Goal: Task Accomplishment & Management: Use online tool/utility

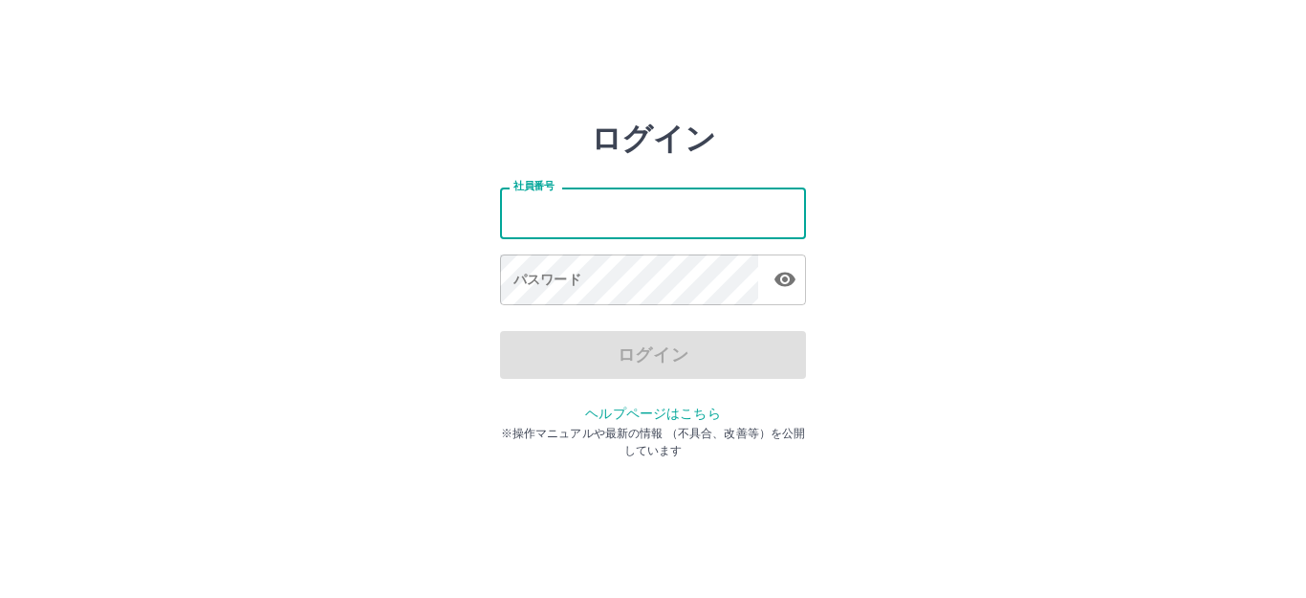
type input "*******"
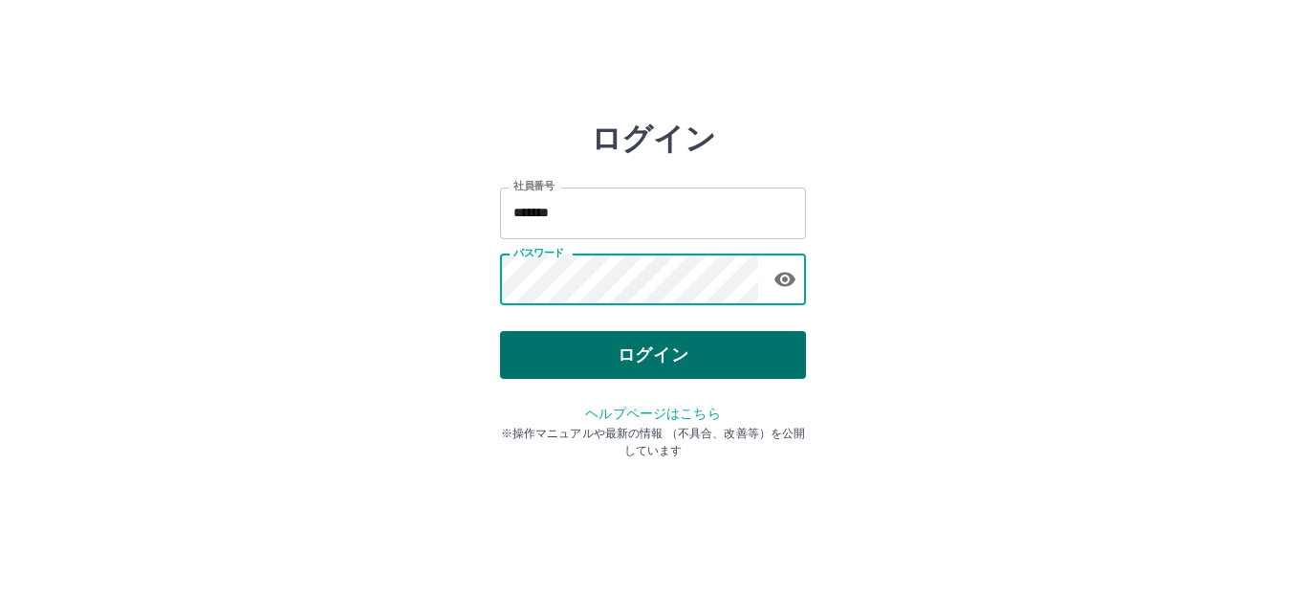
click at [643, 373] on button "ログイン" at bounding box center [653, 355] width 306 height 48
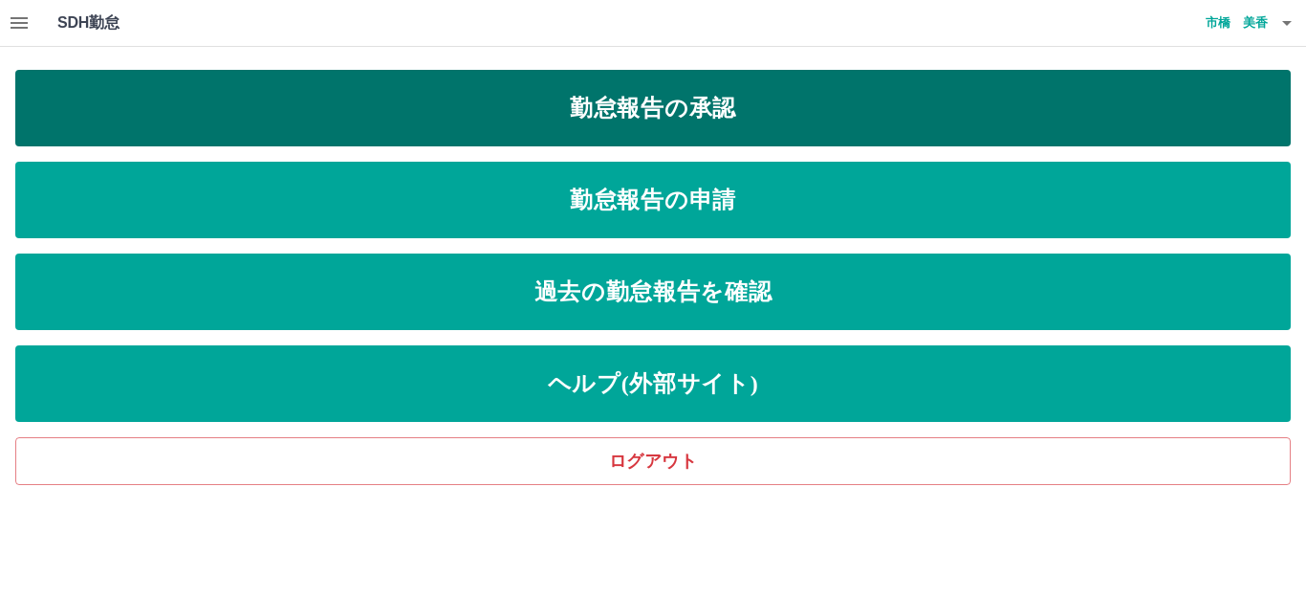
click at [707, 111] on link "勤怠報告の承認" at bounding box center [653, 108] width 1276 height 76
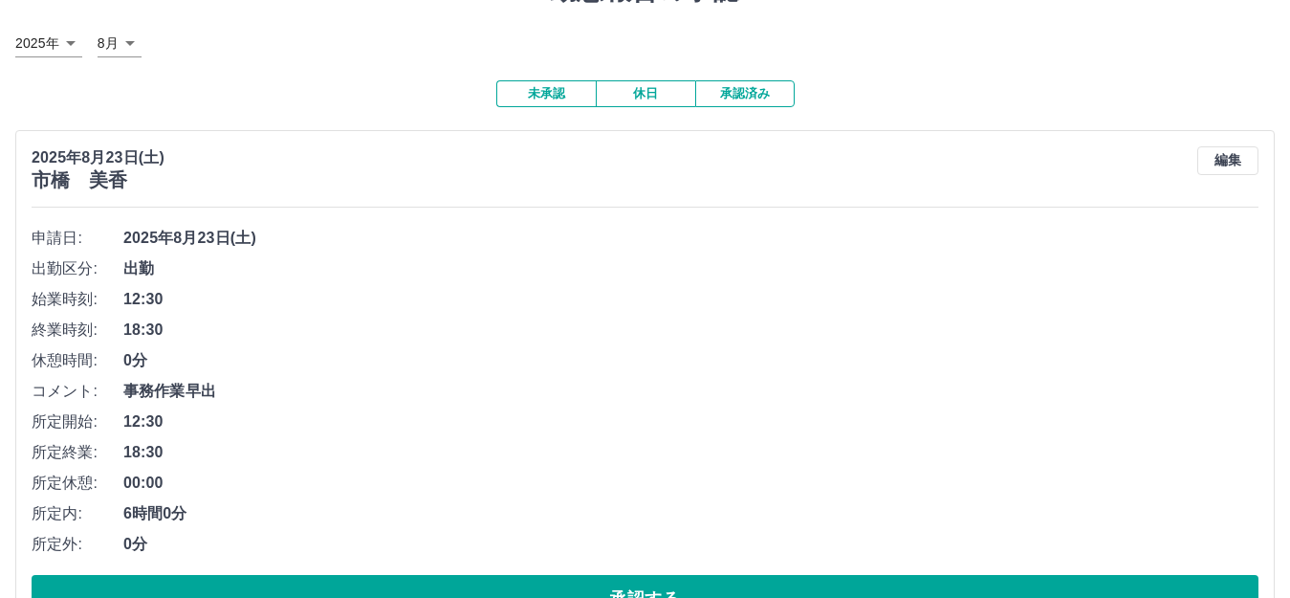
scroll to position [191, 0]
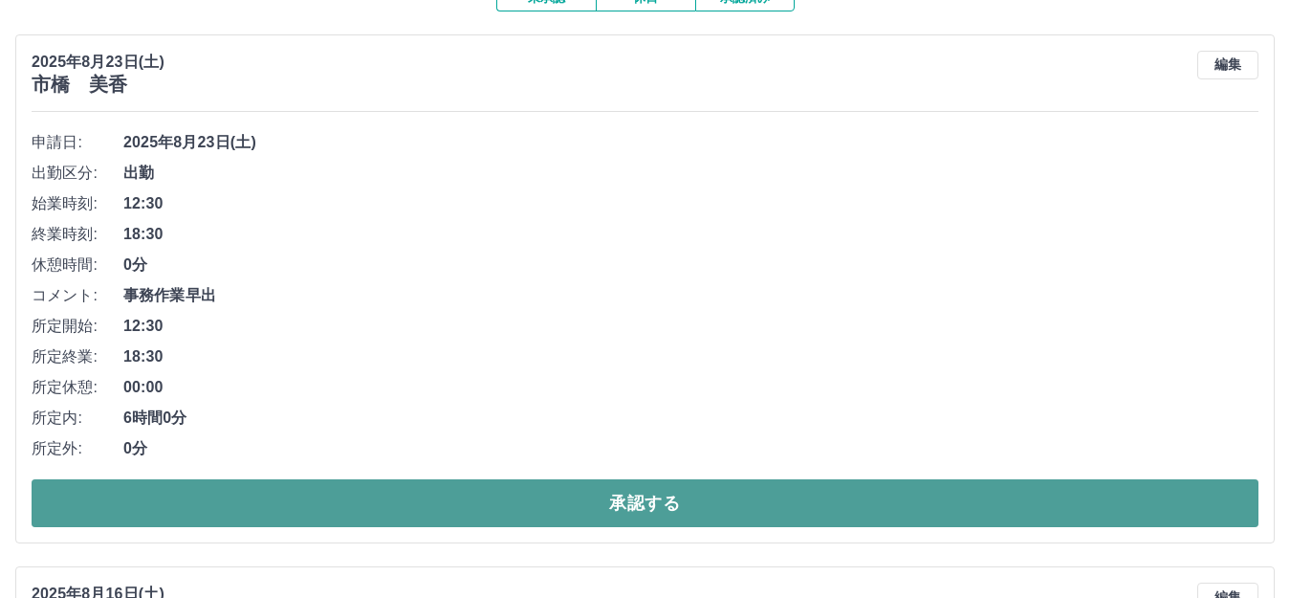
click at [679, 495] on button "承認する" at bounding box center [645, 503] width 1227 height 48
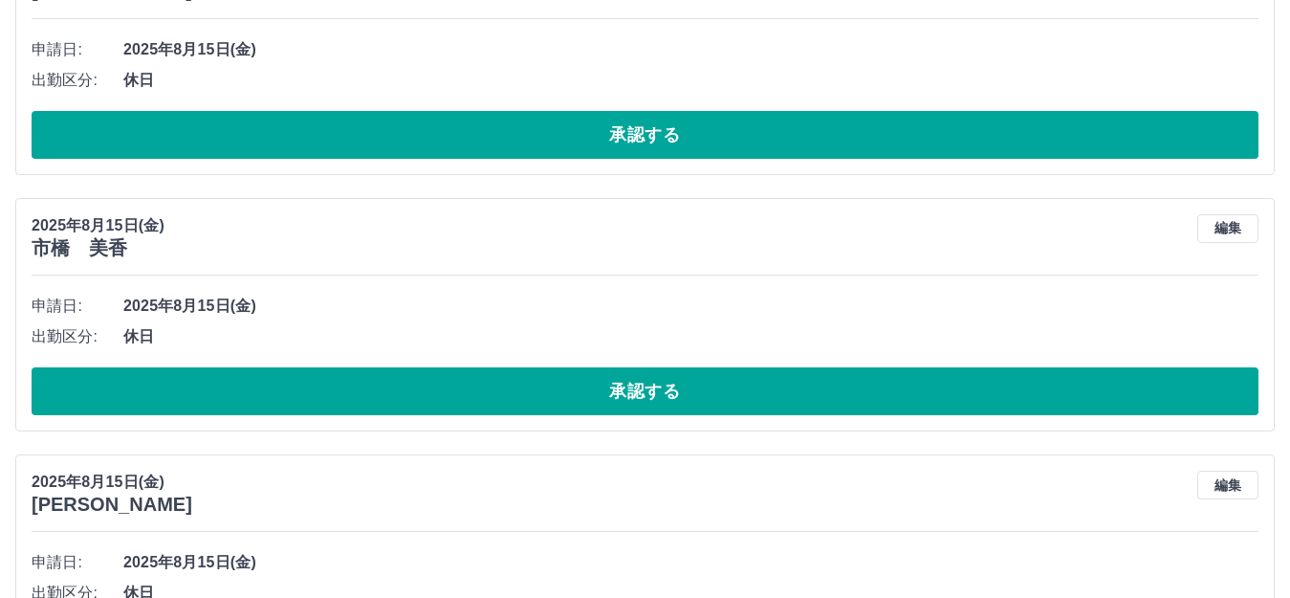
scroll to position [2709, 0]
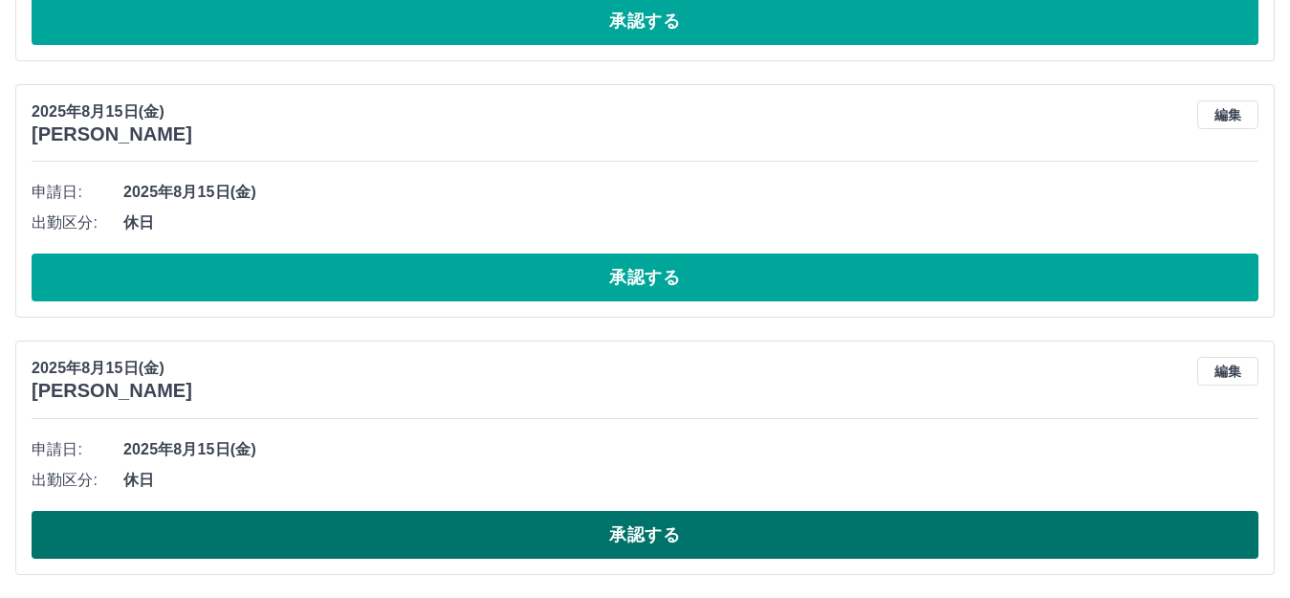
click at [642, 528] on button "承認する" at bounding box center [645, 535] width 1227 height 48
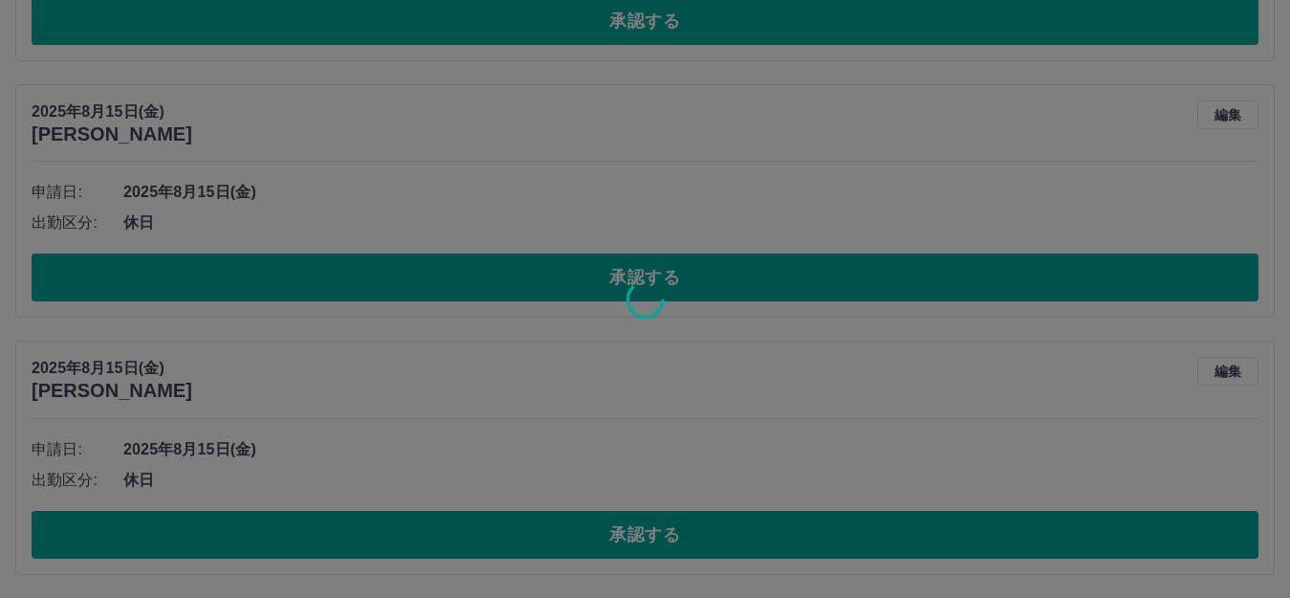
click at [645, 280] on icon at bounding box center [645, 299] width 38 height 38
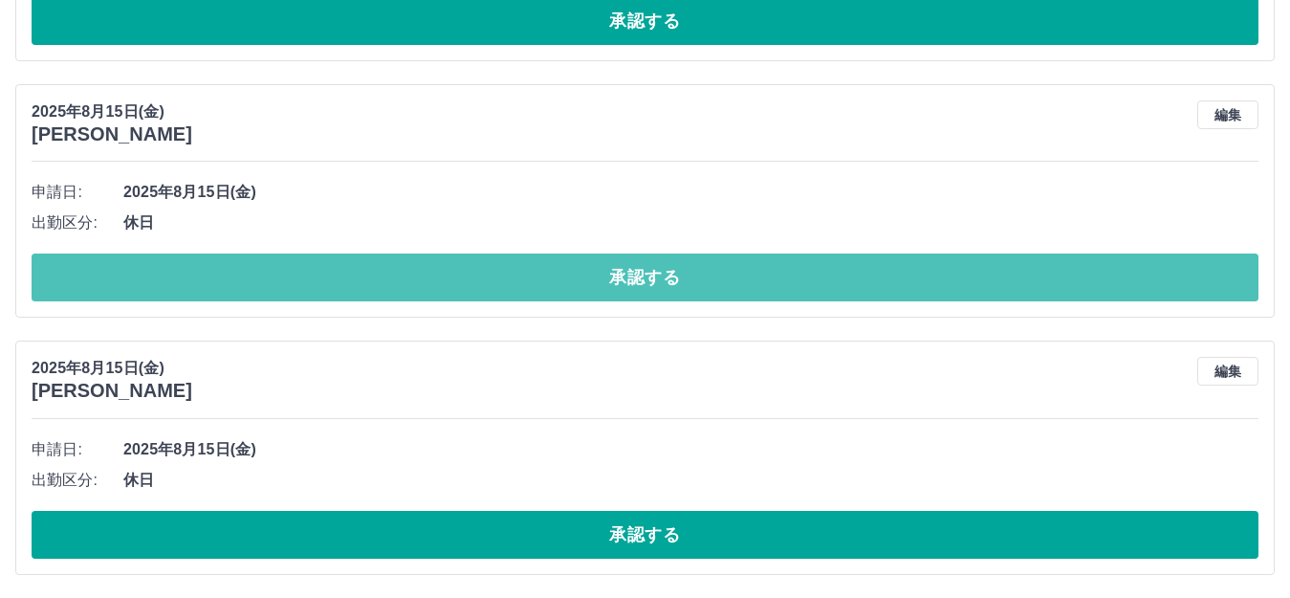
click at [645, 279] on button "承認する" at bounding box center [645, 277] width 1227 height 48
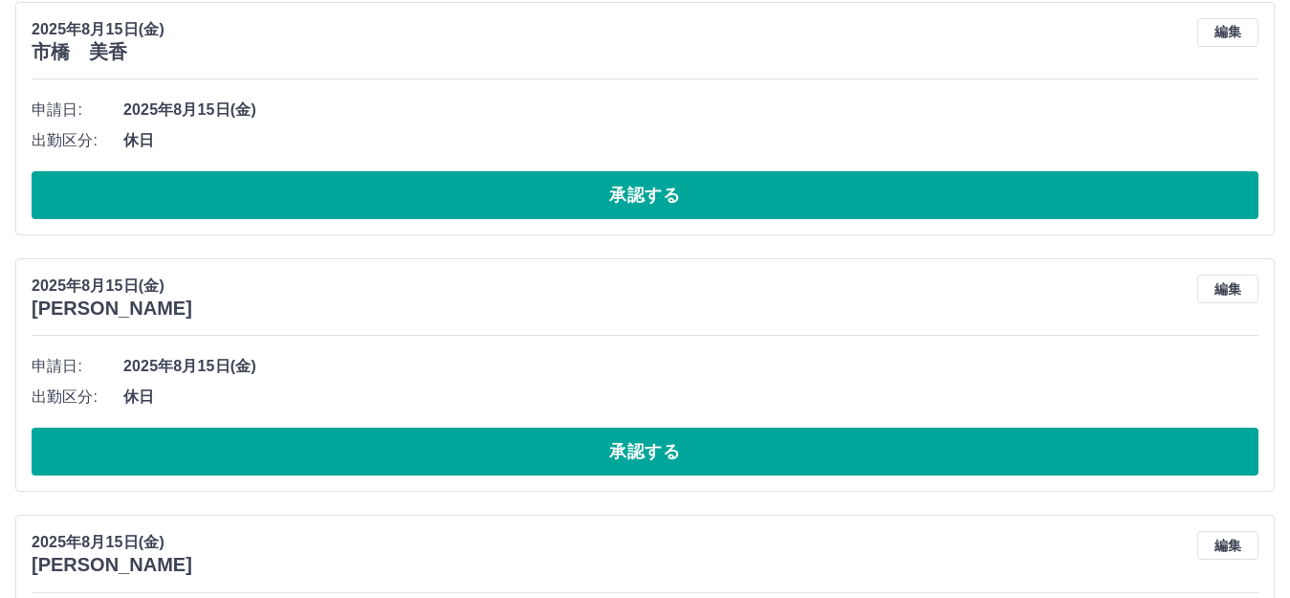
scroll to position [2518, 0]
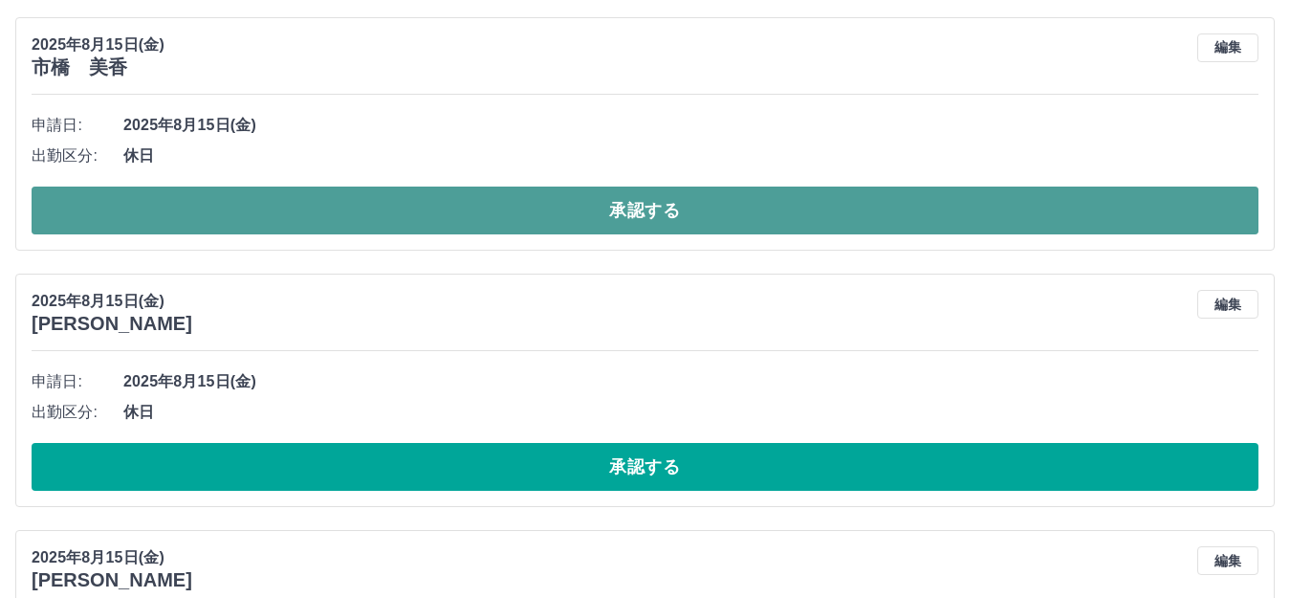
click at [636, 195] on button "承認する" at bounding box center [645, 210] width 1227 height 48
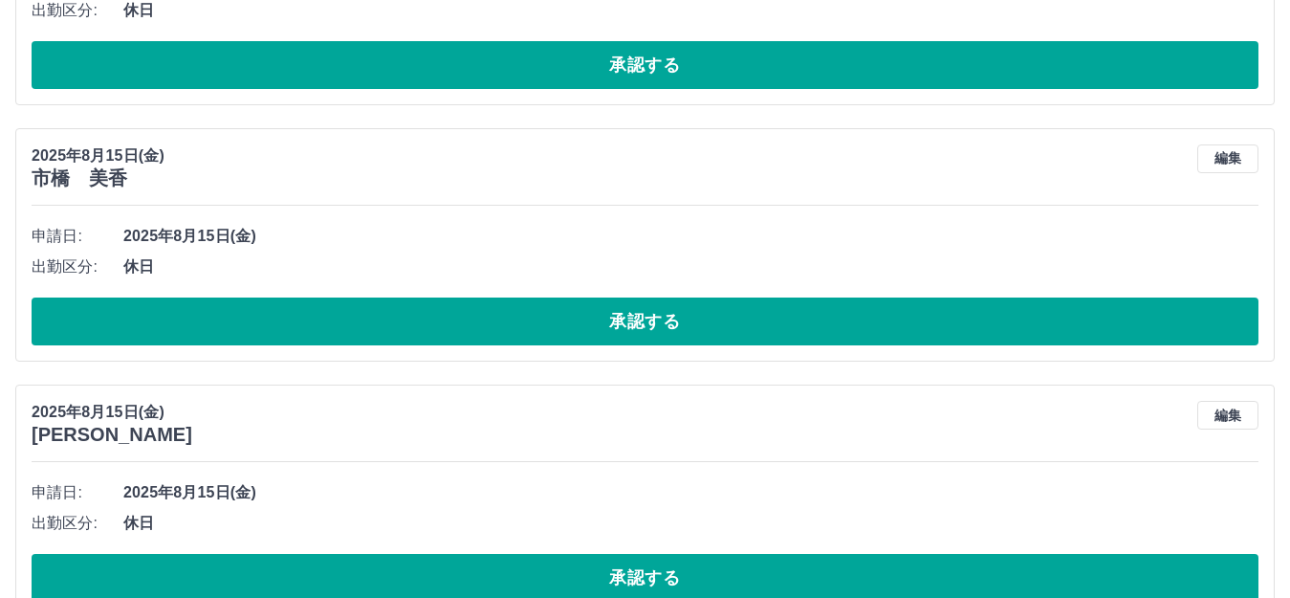
scroll to position [2231, 0]
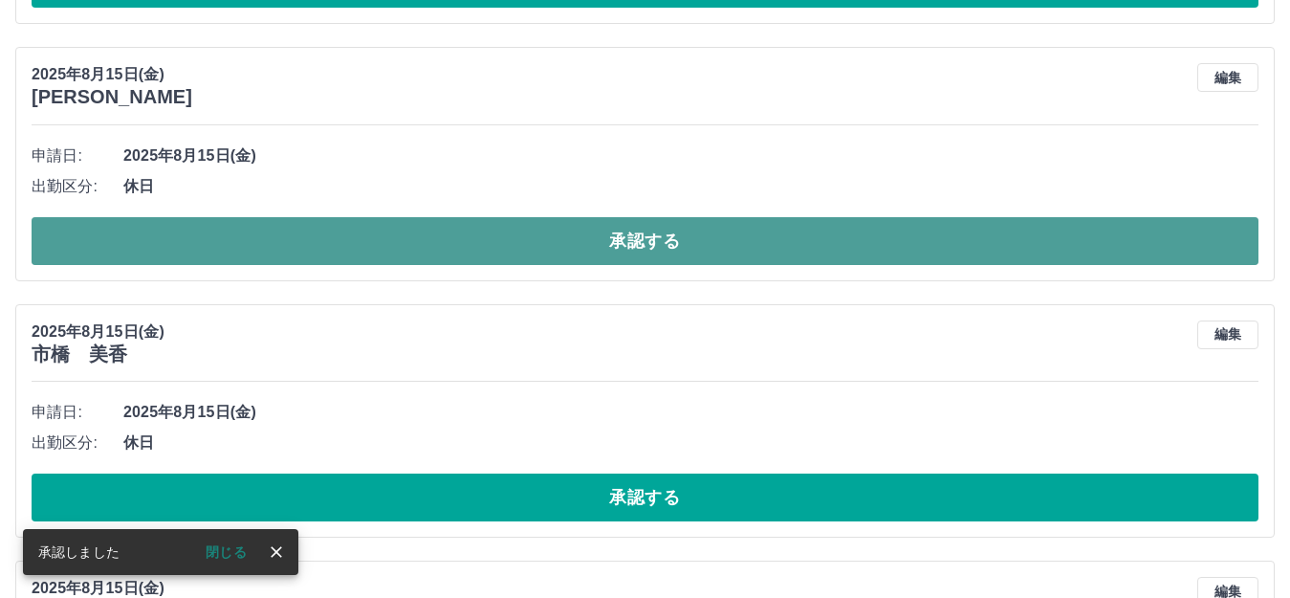
click at [640, 241] on button "承認する" at bounding box center [645, 241] width 1227 height 48
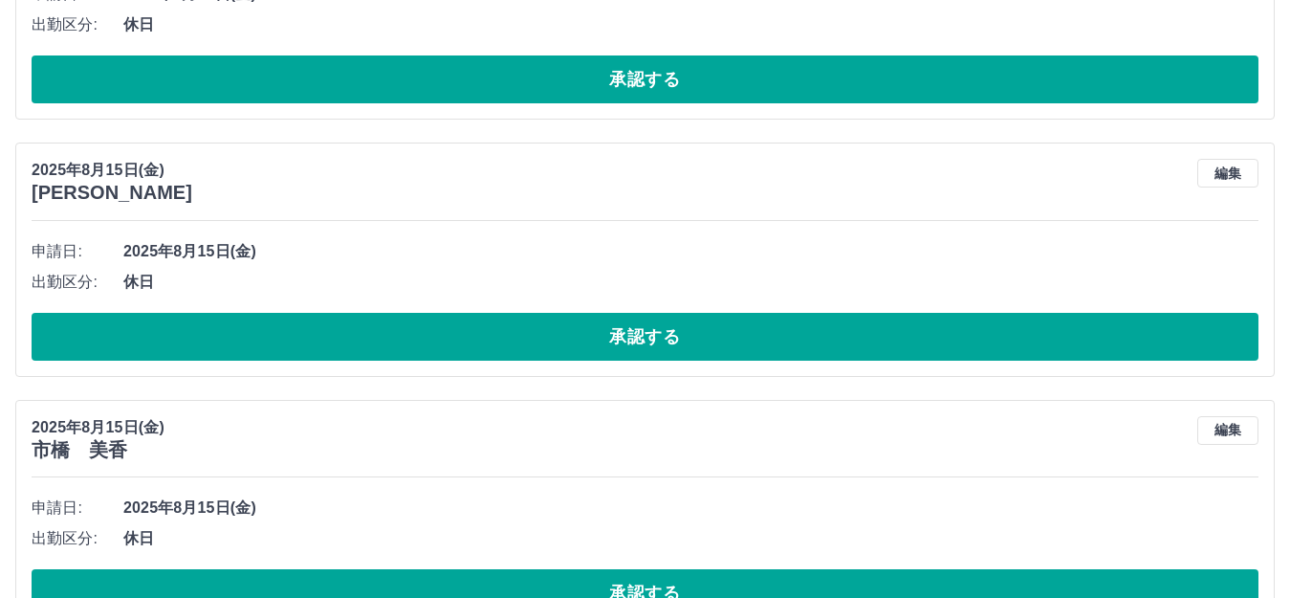
scroll to position [1944, 0]
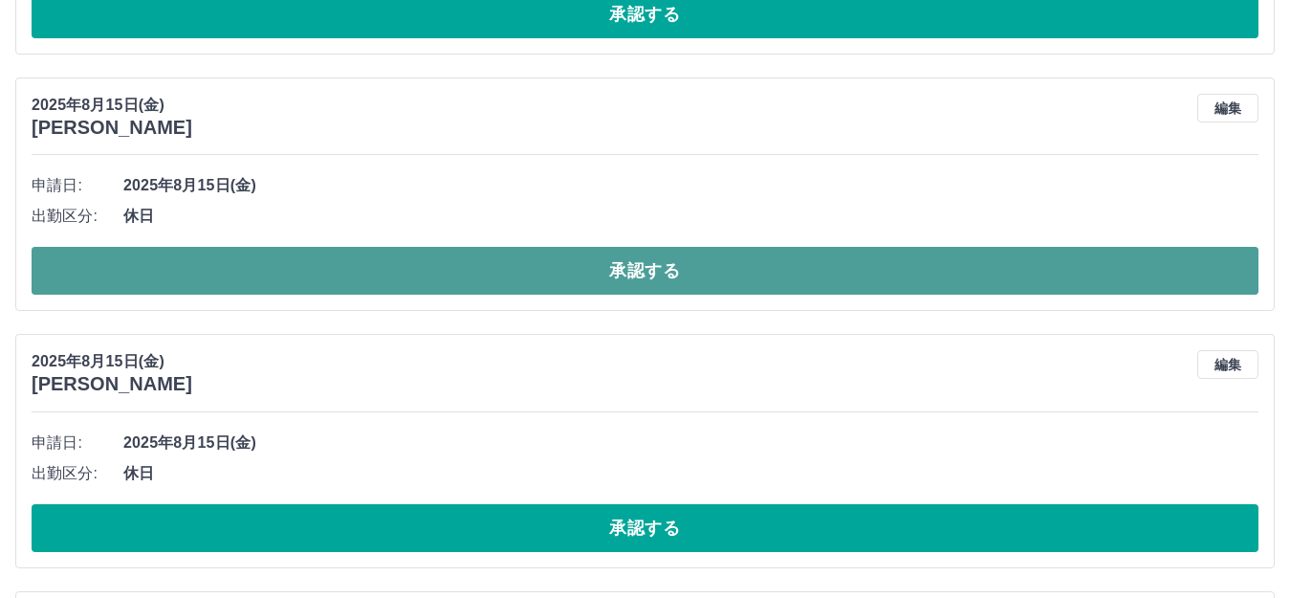
click at [623, 253] on button "承認する" at bounding box center [645, 271] width 1227 height 48
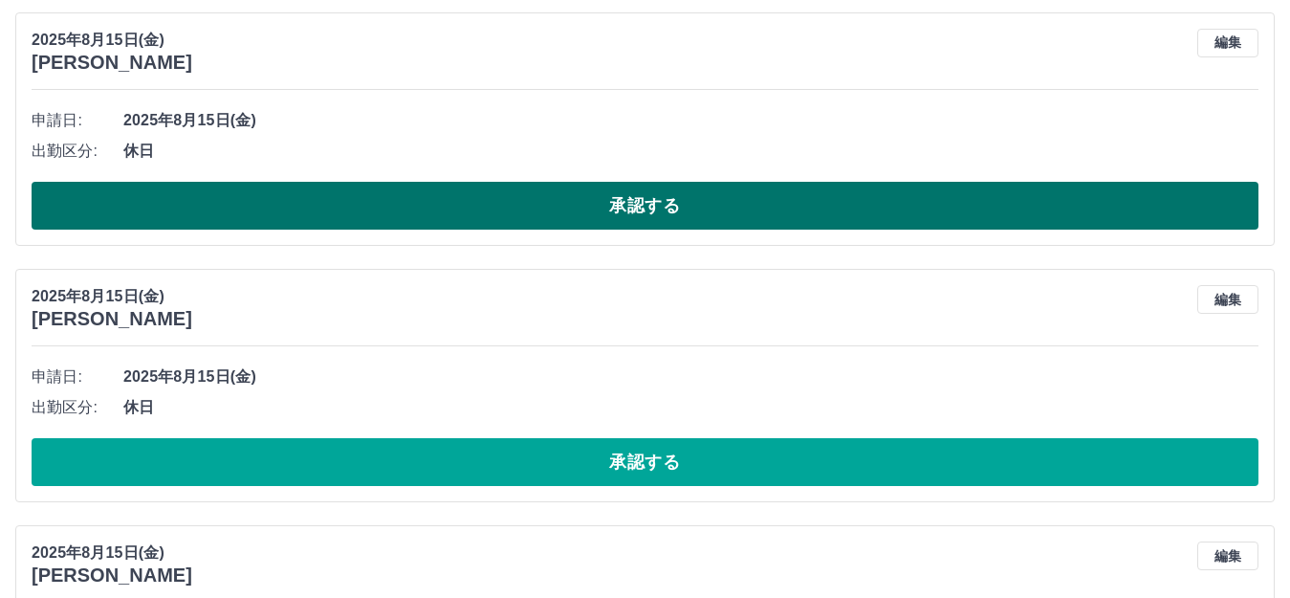
click at [646, 199] on button "承認する" at bounding box center [645, 206] width 1227 height 48
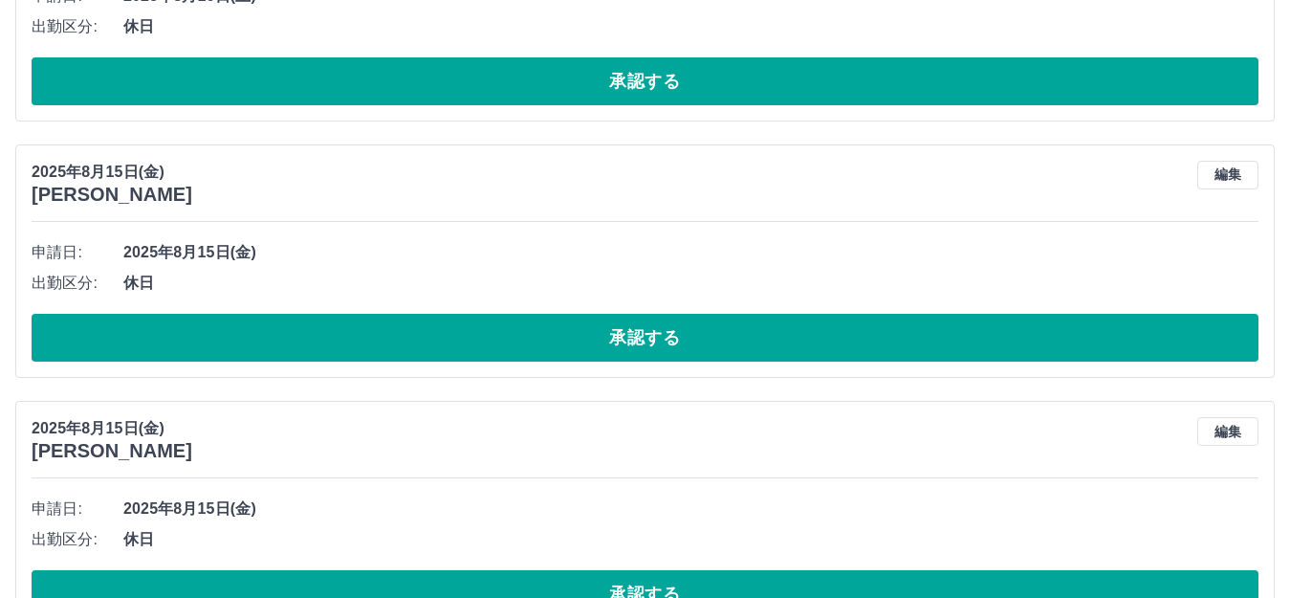
scroll to position [1370, 0]
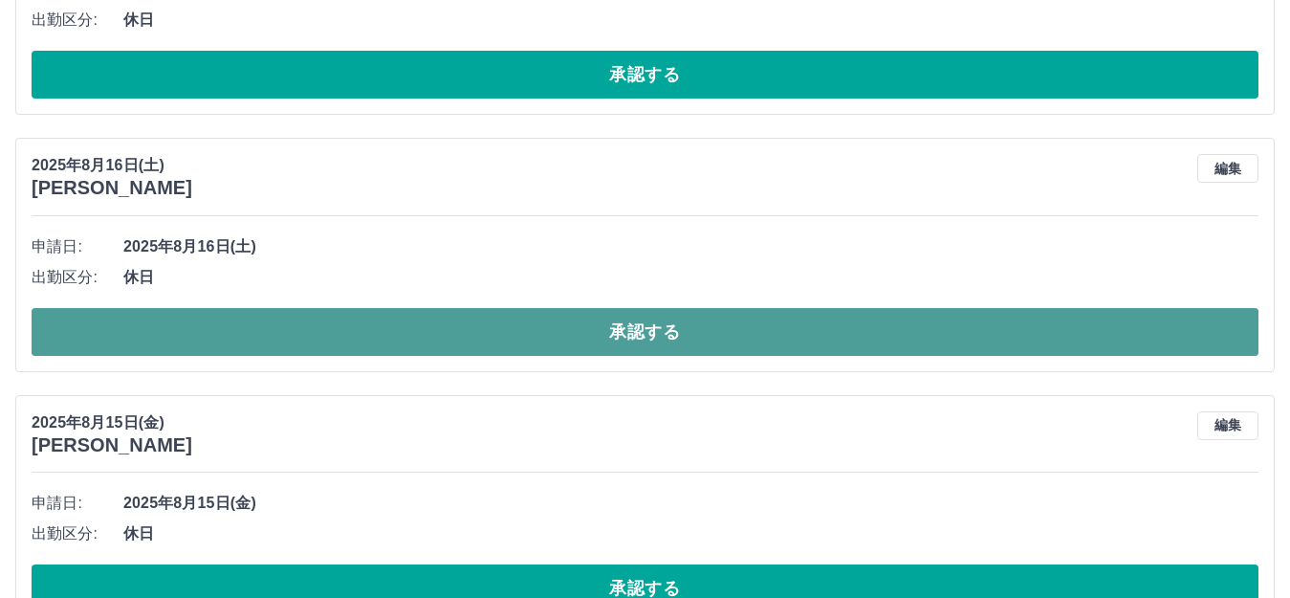
click at [641, 347] on button "承認する" at bounding box center [645, 332] width 1227 height 48
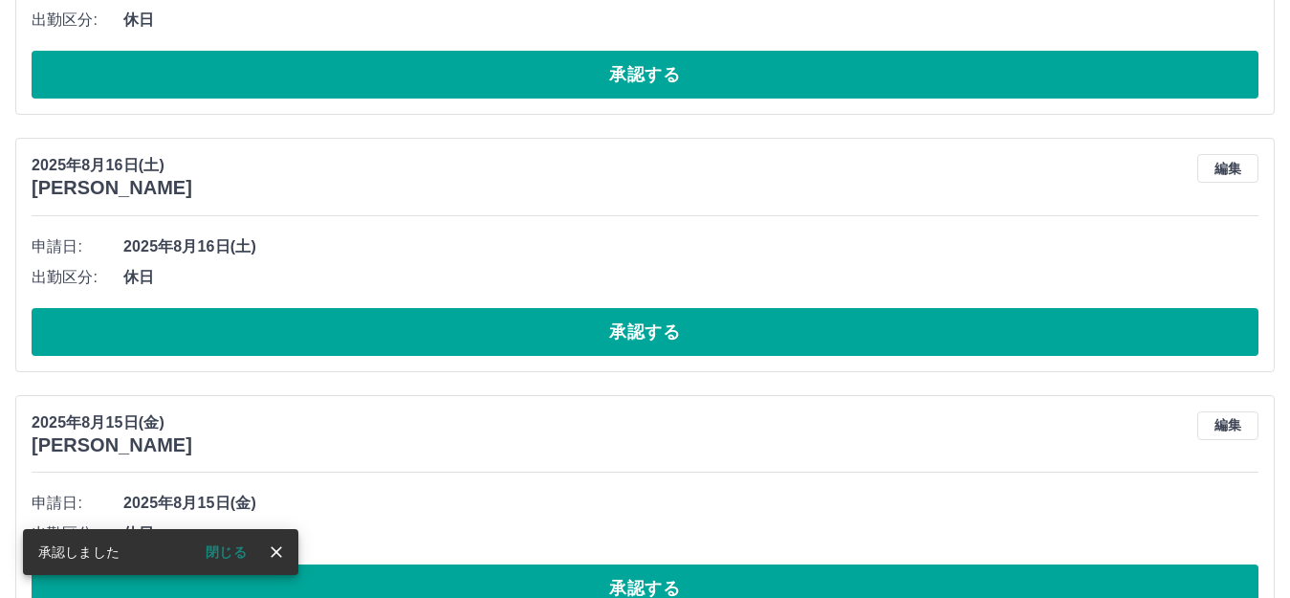
scroll to position [1275, 0]
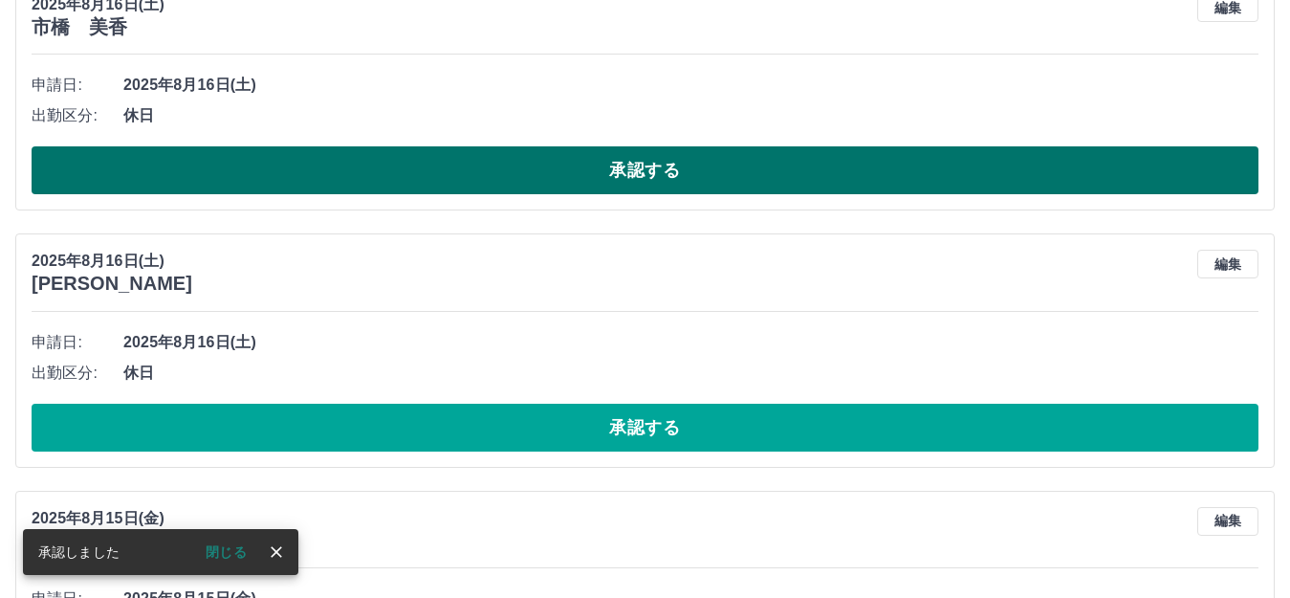
click at [639, 170] on button "承認する" at bounding box center [645, 170] width 1227 height 48
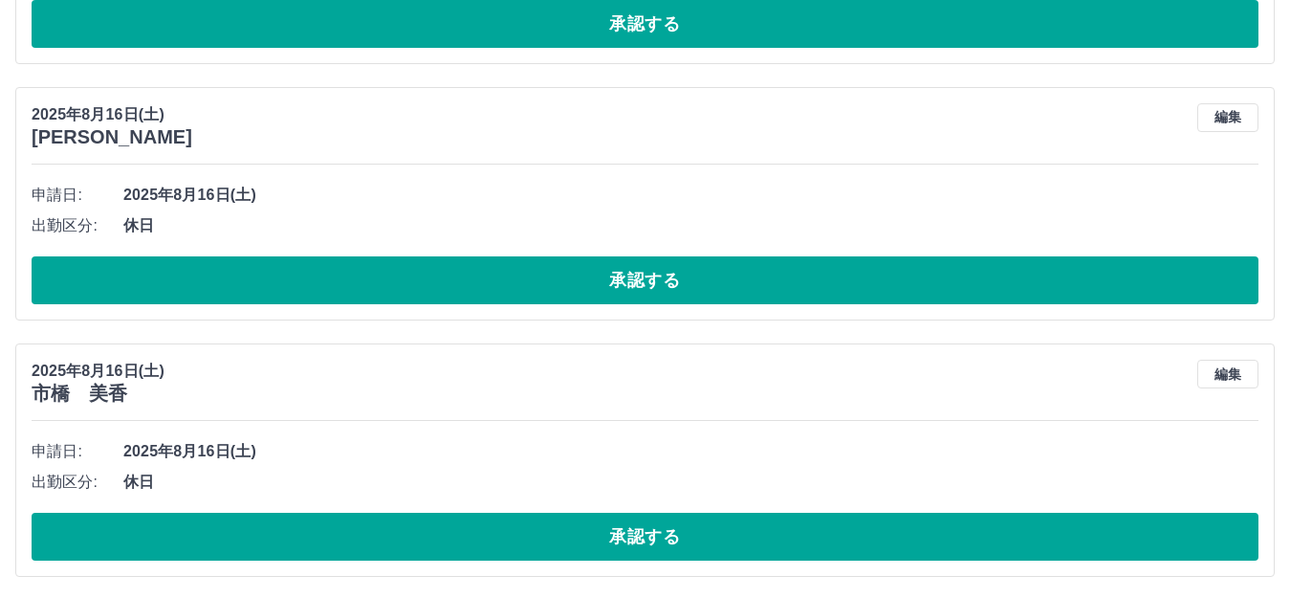
scroll to position [892, 0]
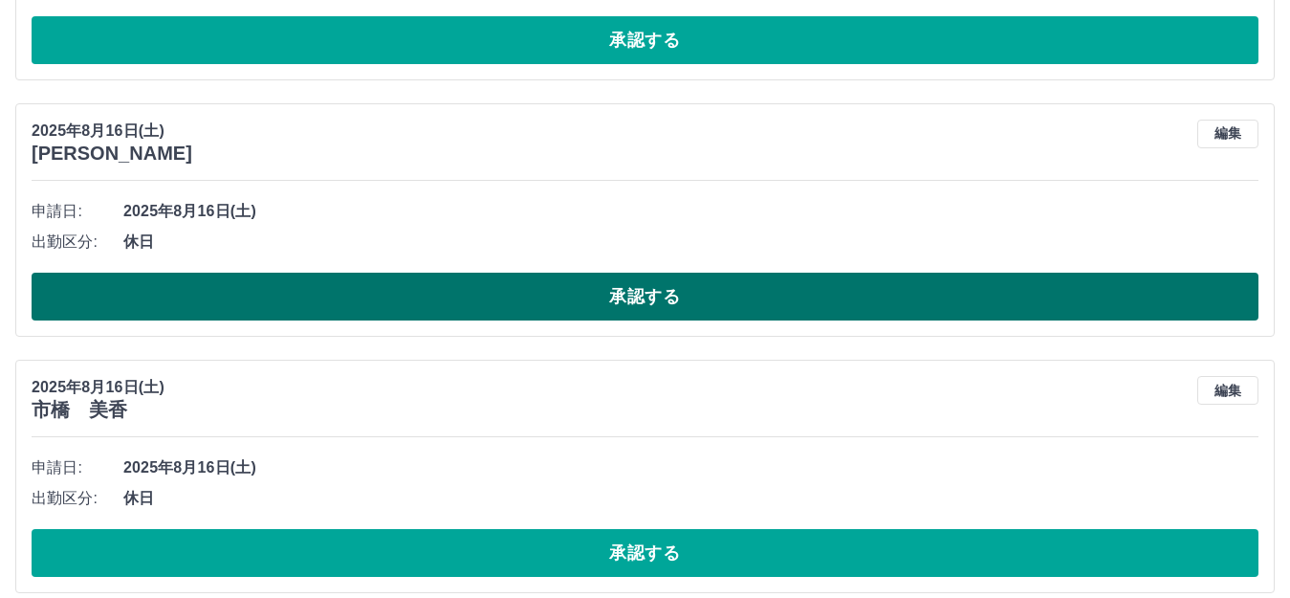
click at [658, 291] on button "承認する" at bounding box center [645, 297] width 1227 height 48
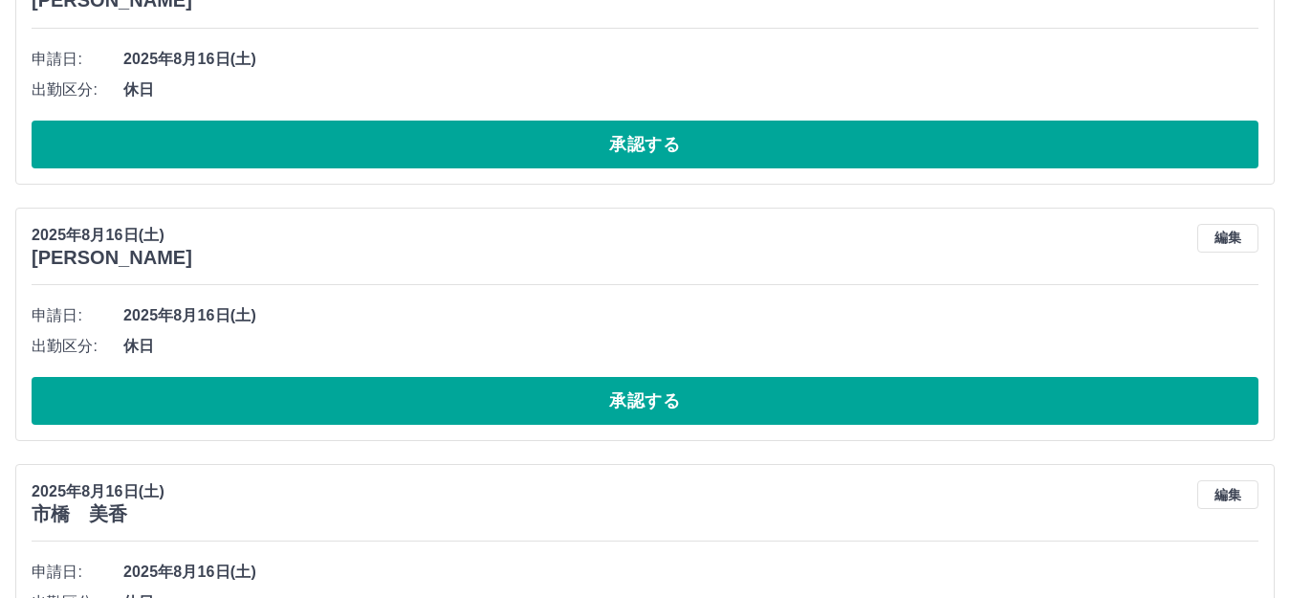
scroll to position [701, 0]
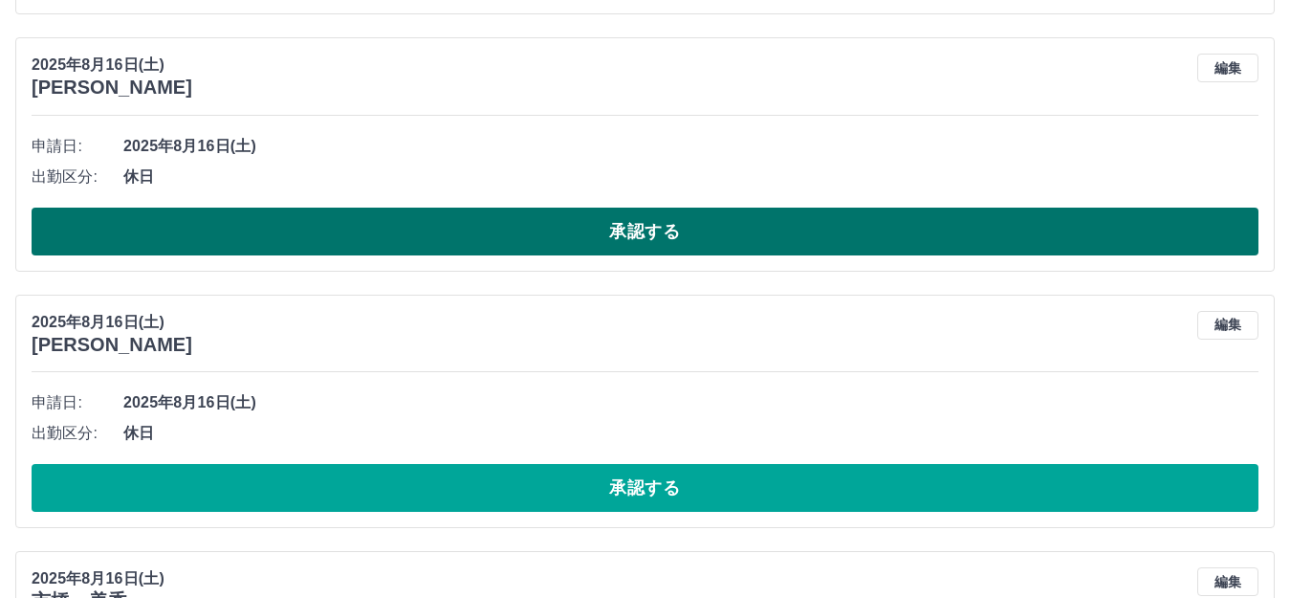
click at [647, 244] on button "承認する" at bounding box center [645, 232] width 1227 height 48
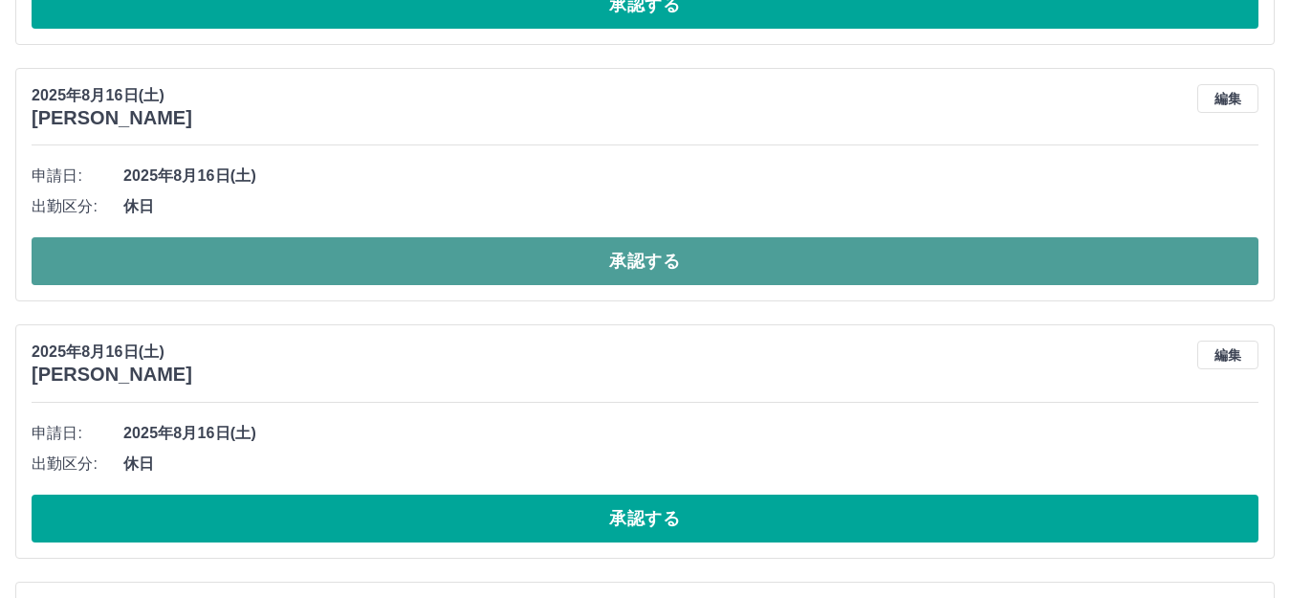
click at [631, 259] on button "承認する" at bounding box center [645, 261] width 1227 height 48
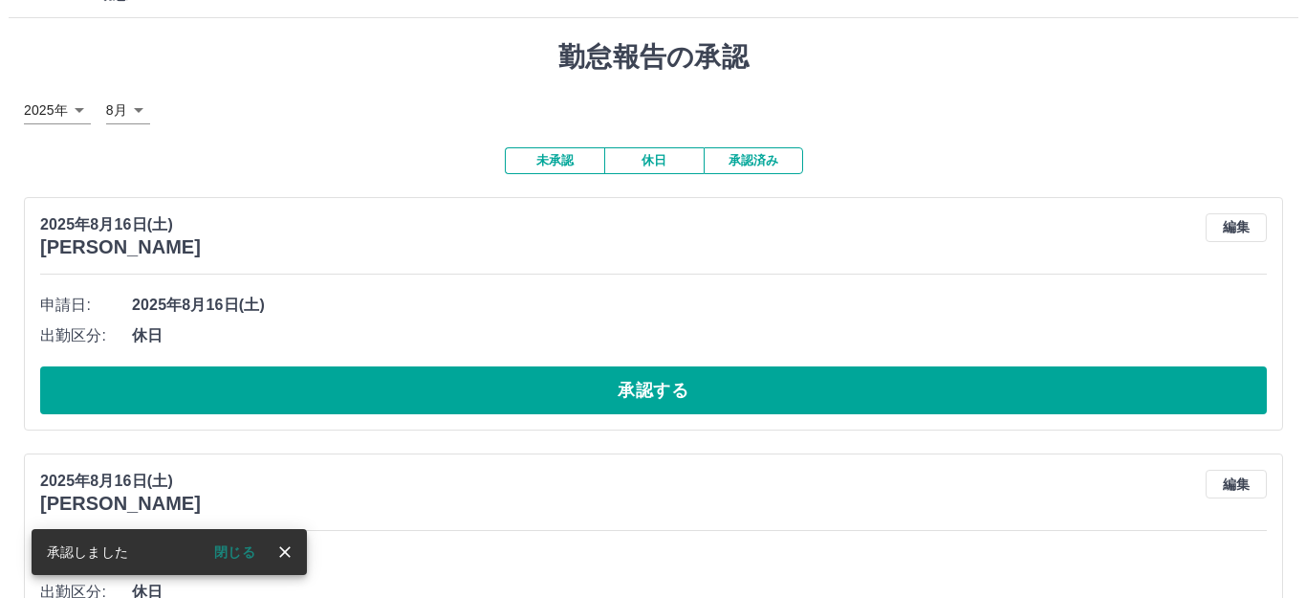
scroll to position [0, 0]
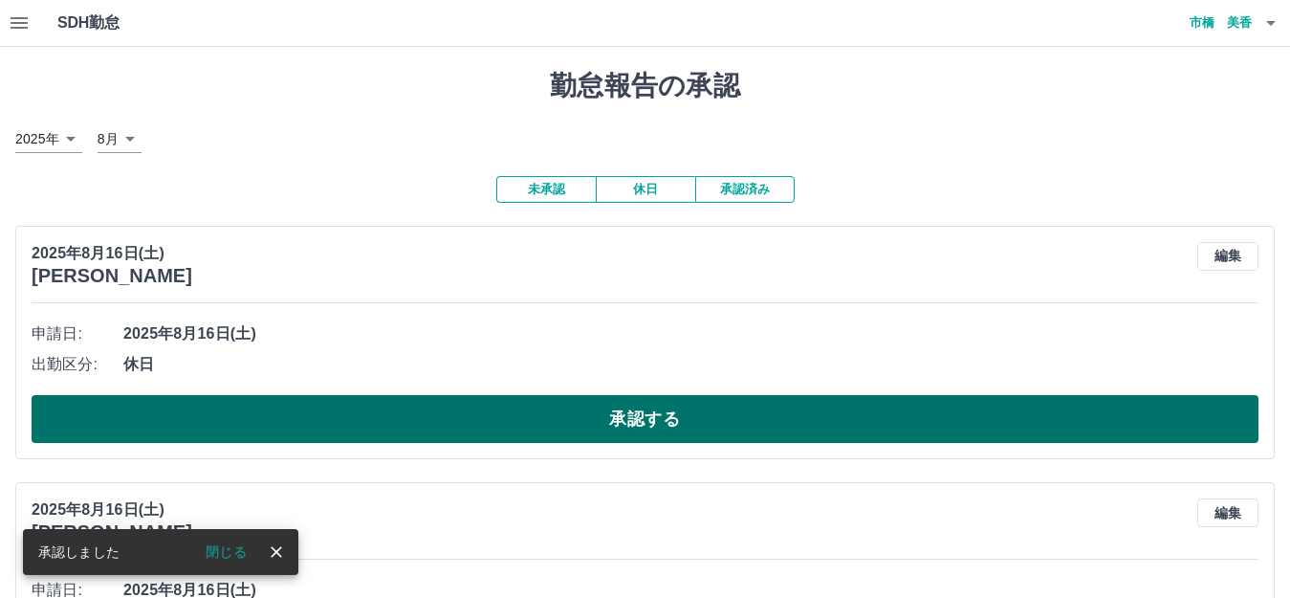
click at [601, 423] on button "承認する" at bounding box center [645, 419] width 1227 height 48
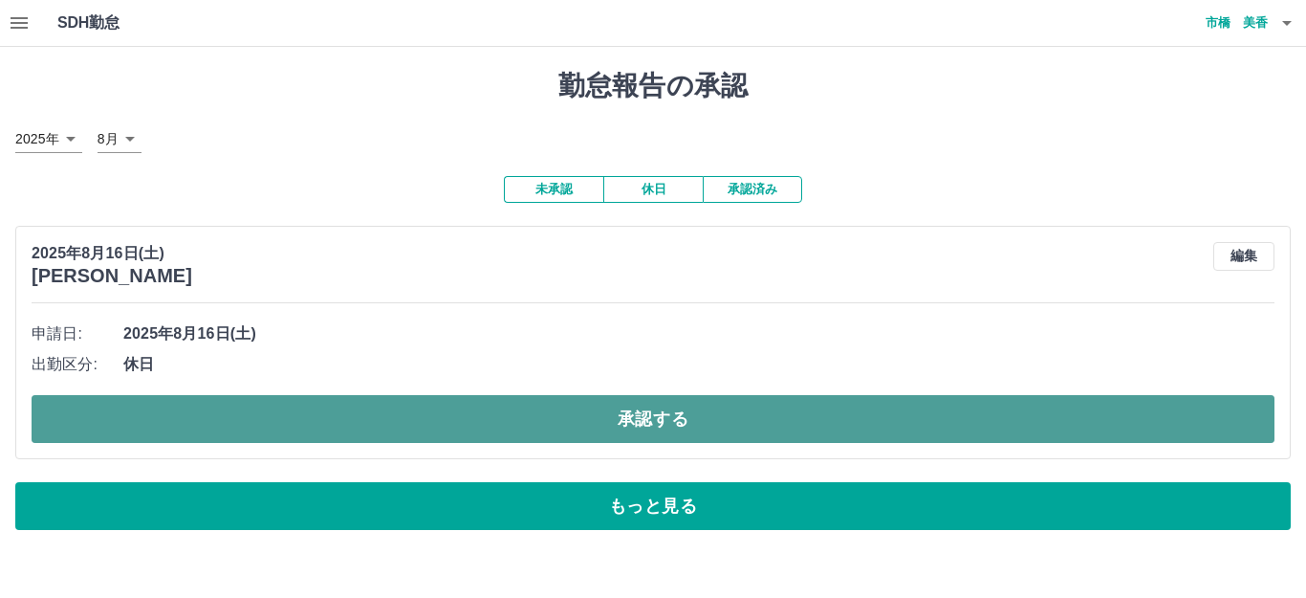
click at [690, 431] on button "承認する" at bounding box center [653, 419] width 1243 height 48
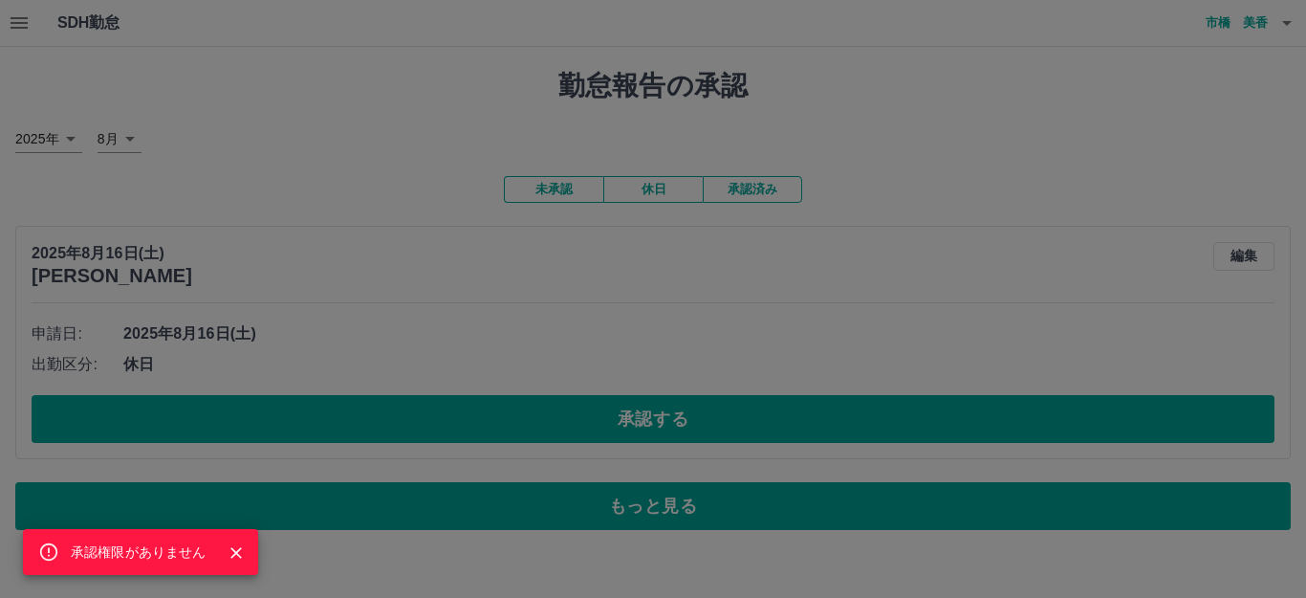
click at [945, 252] on div "承認権限がありません" at bounding box center [653, 299] width 1306 height 598
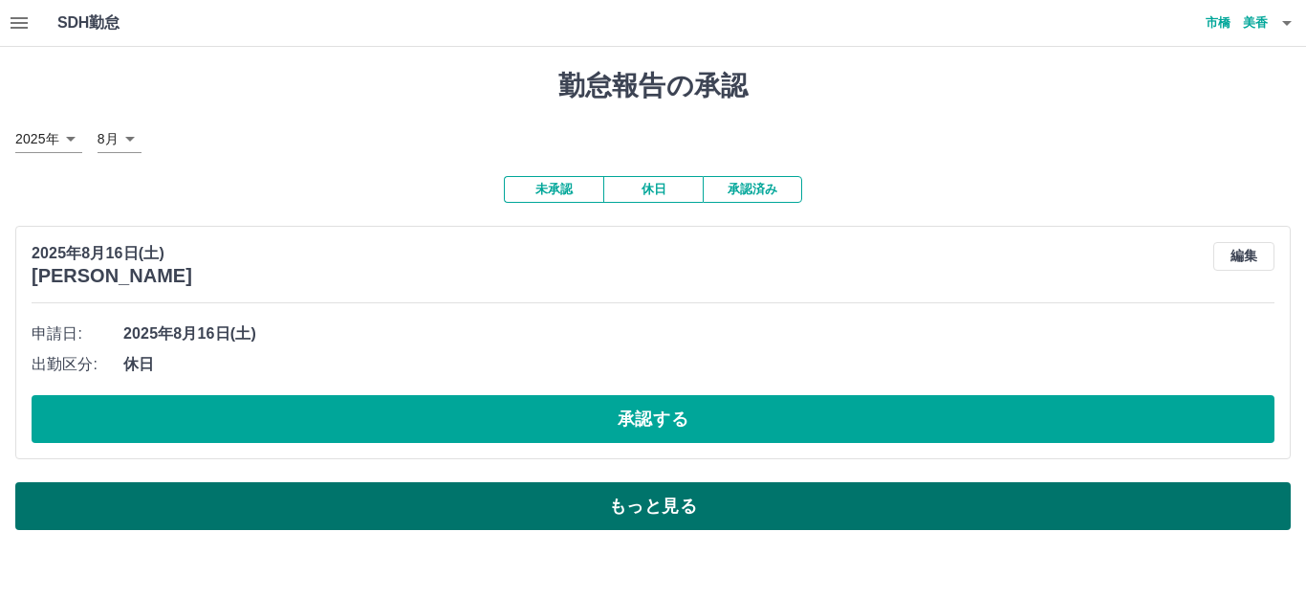
click at [719, 520] on button "もっと見る" at bounding box center [653, 506] width 1276 height 48
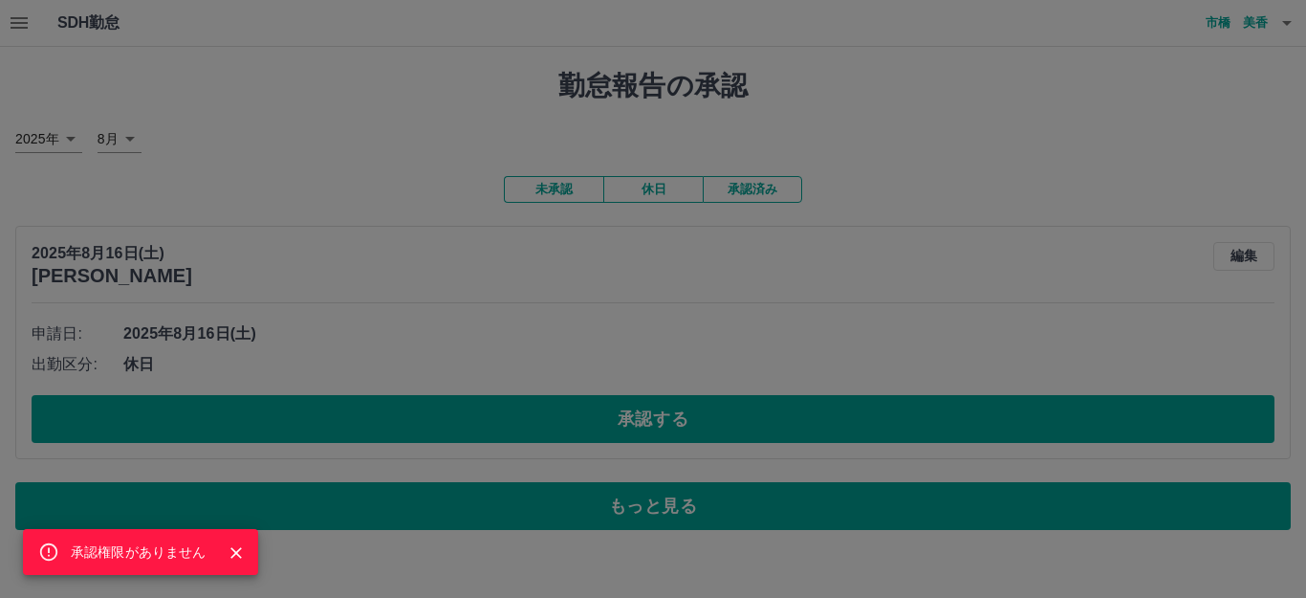
click at [238, 553] on icon "Close" at bounding box center [236, 552] width 19 height 19
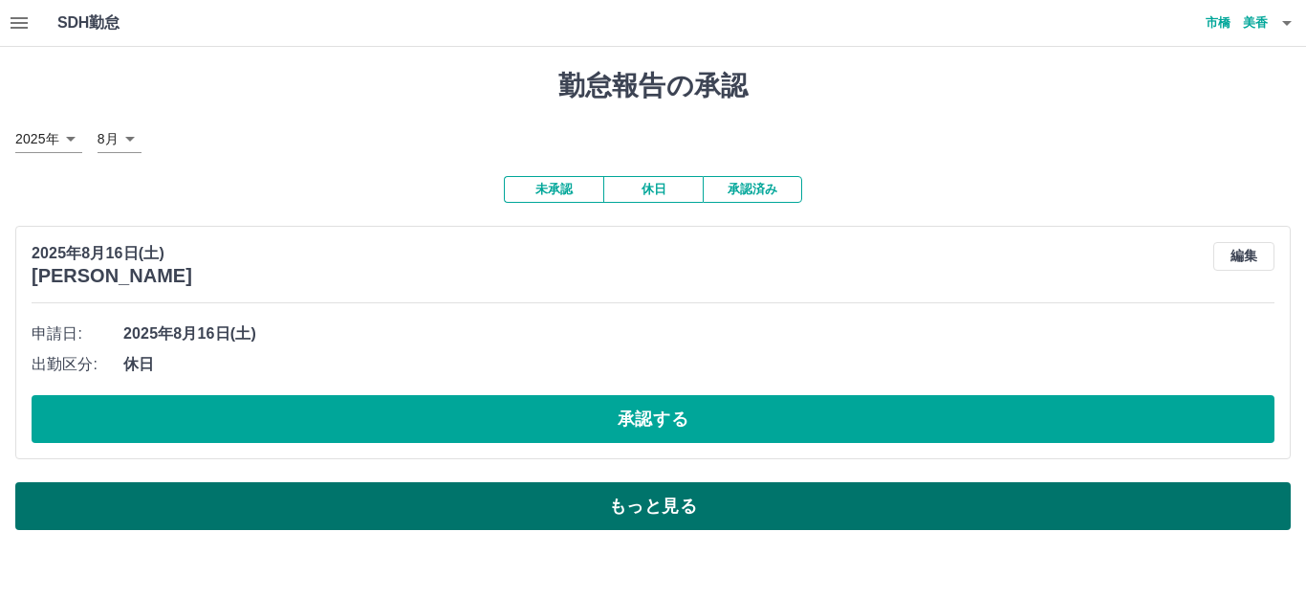
click at [656, 495] on button "もっと見る" at bounding box center [653, 506] width 1276 height 48
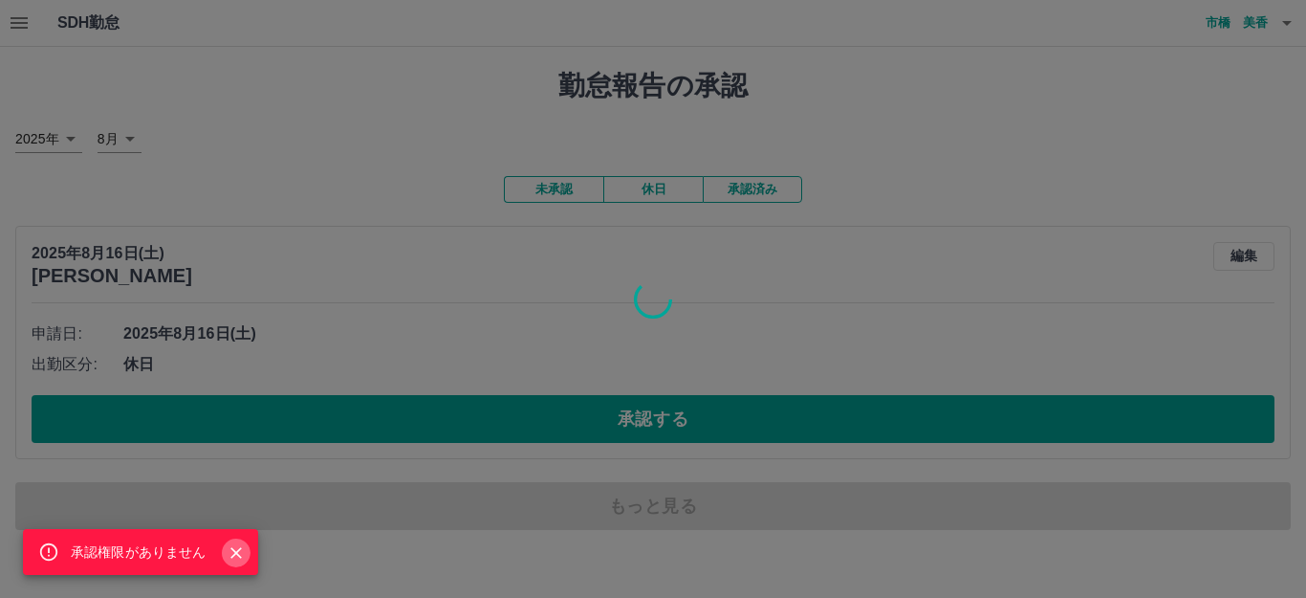
click at [241, 547] on icon "Close" at bounding box center [236, 552] width 19 height 19
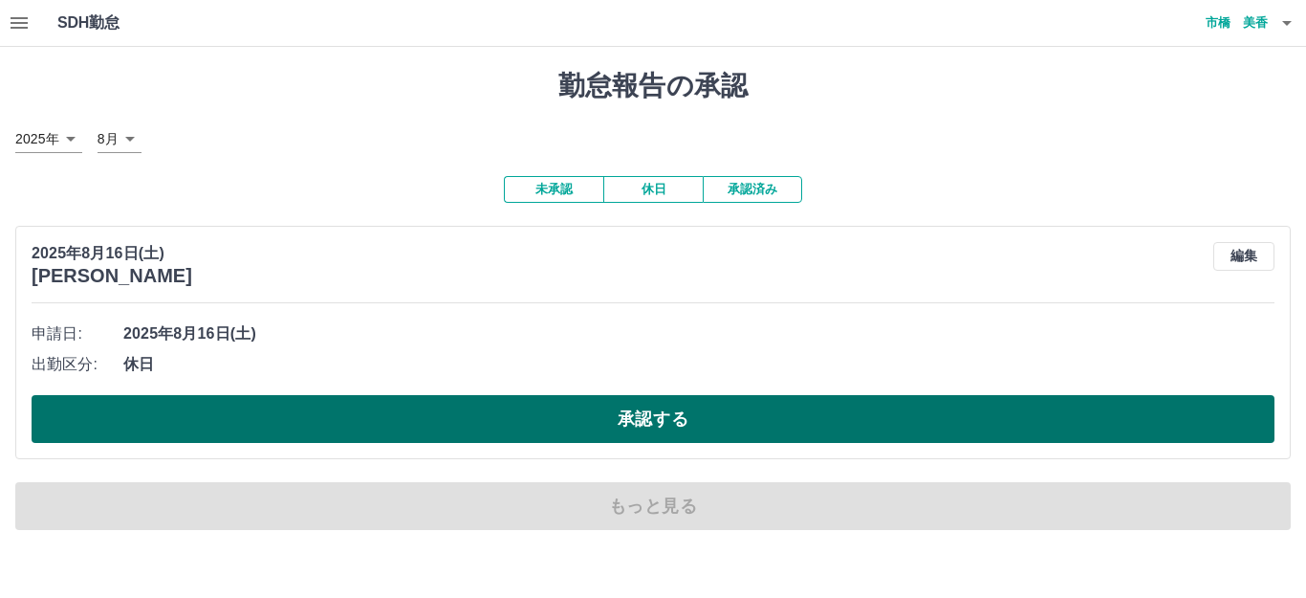
click at [589, 426] on button "承認する" at bounding box center [653, 419] width 1243 height 48
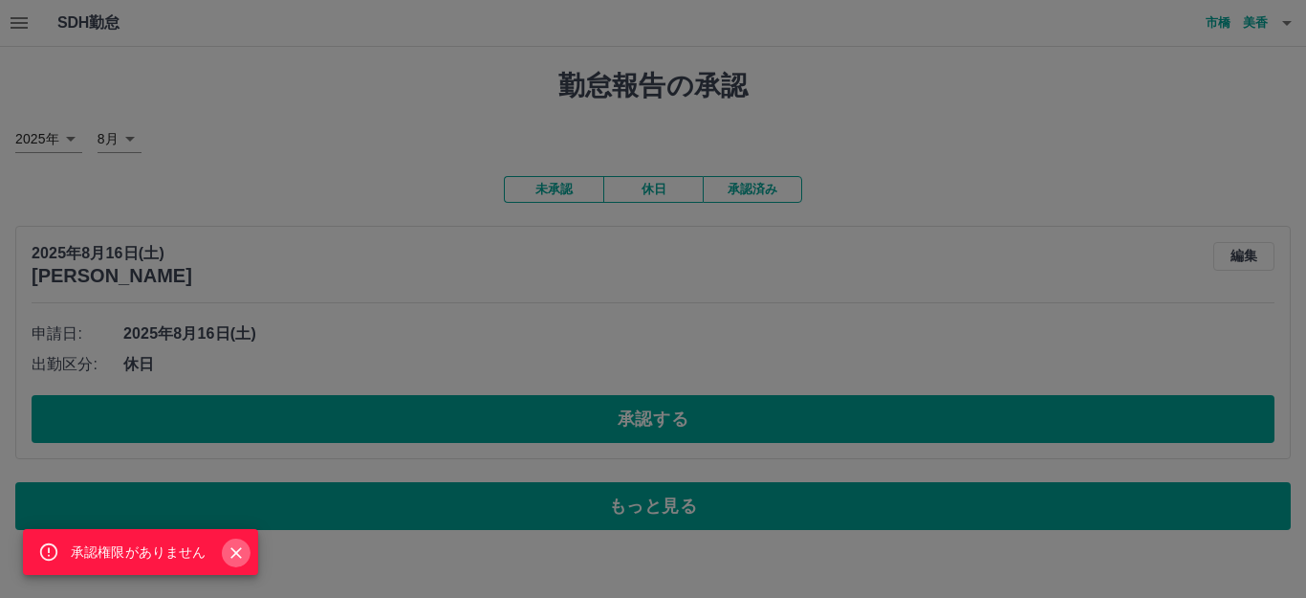
drag, startPoint x: 228, startPoint y: 551, endPoint x: 242, endPoint y: 551, distance: 14.3
click at [242, 551] on icon "Close" at bounding box center [236, 552] width 19 height 19
